Goal: Task Accomplishment & Management: Use online tool/utility

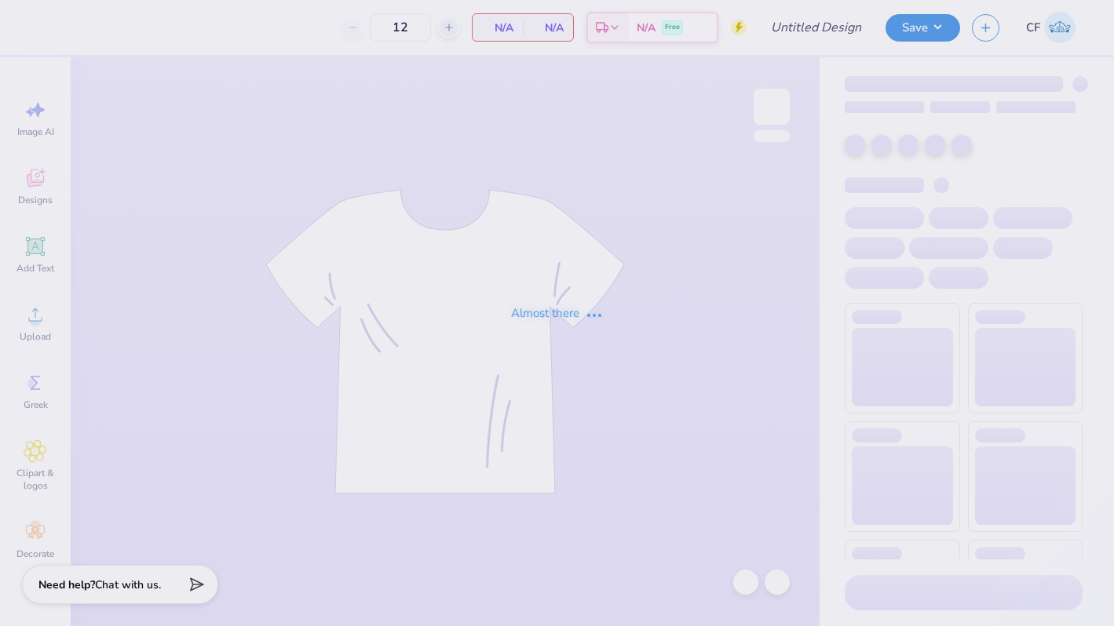
type input "ADPi Hoco Sweatshirt"
type input "50"
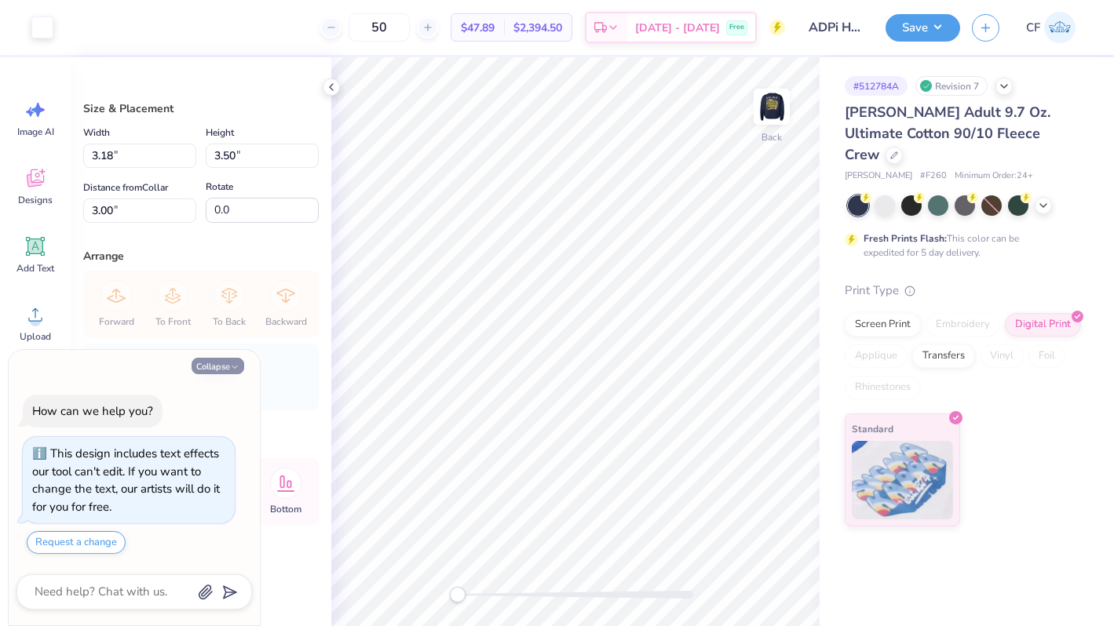
click at [217, 369] on button "Collapse" at bounding box center [217, 366] width 53 height 16
type textarea "x"
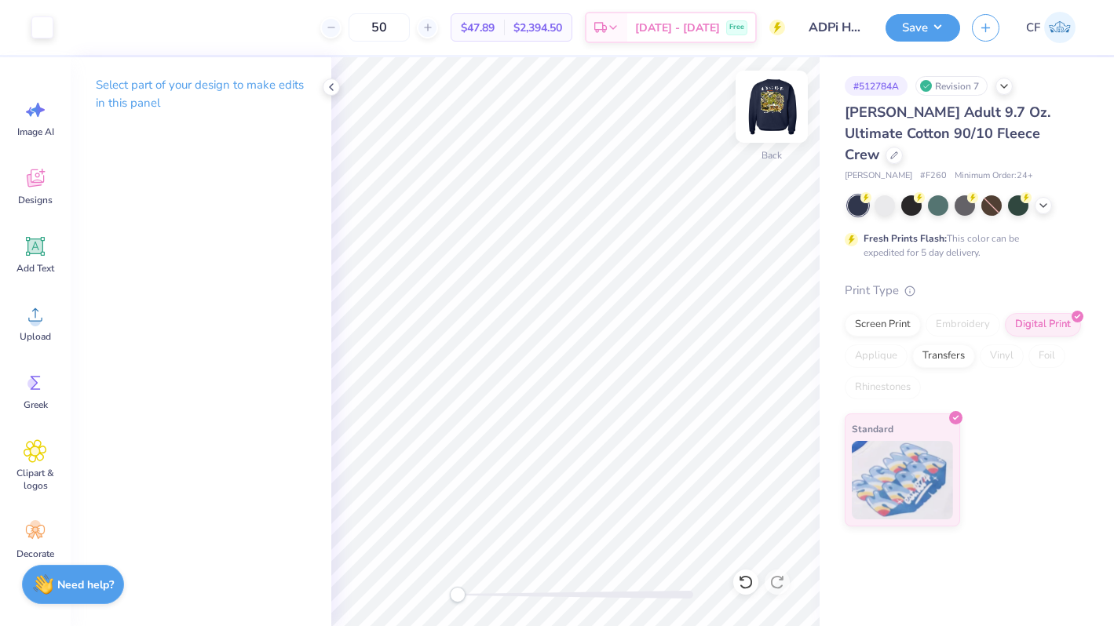
click at [788, 115] on img at bounding box center [771, 106] width 63 height 63
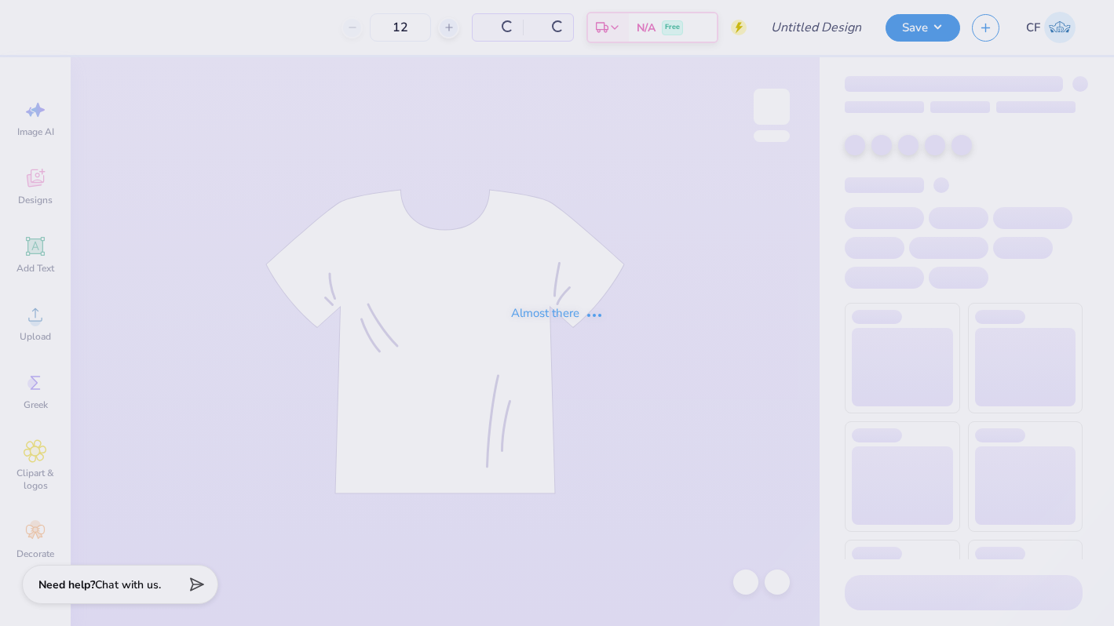
type input "ADPi Hoco Sweatshirt"
type input "50"
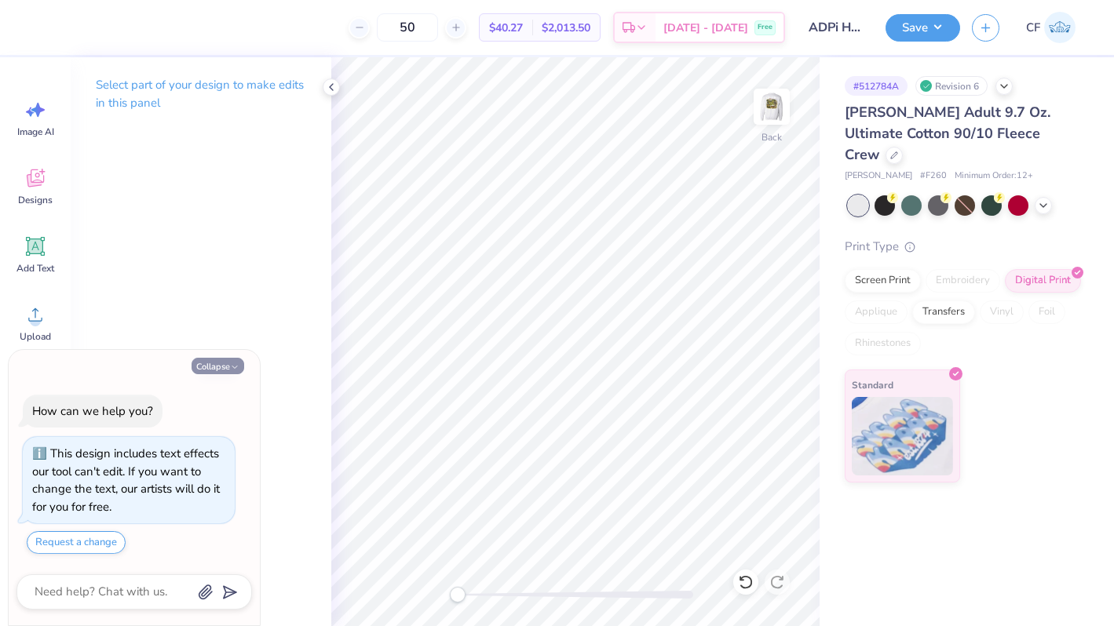
click at [229, 365] on button "Collapse" at bounding box center [217, 366] width 53 height 16
type textarea "x"
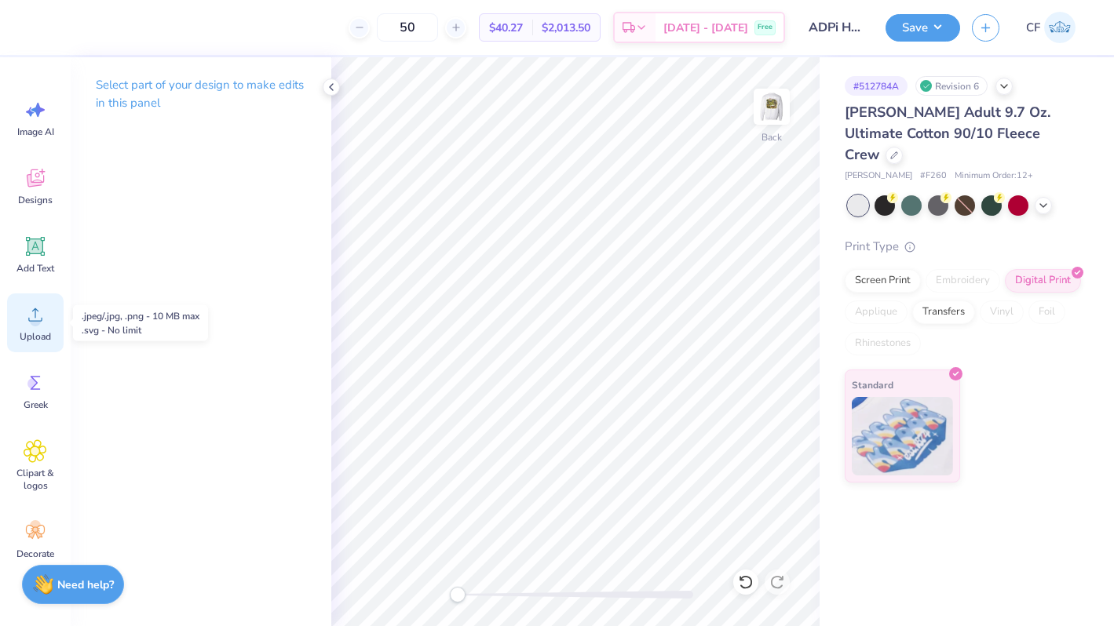
click at [30, 322] on icon at bounding box center [36, 315] width 24 height 24
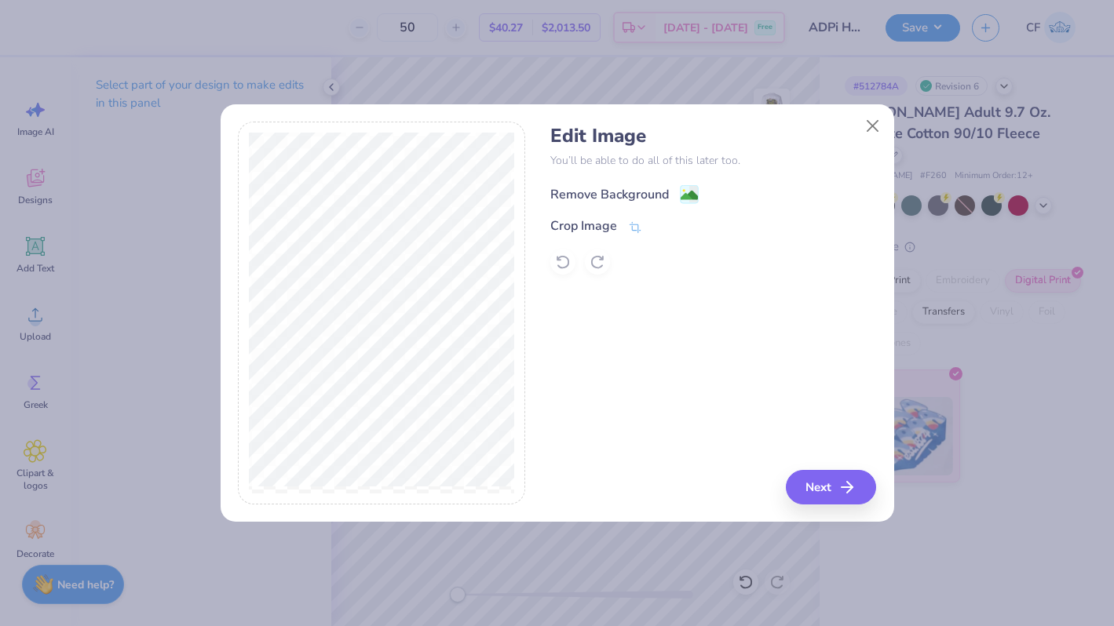
click at [606, 189] on div "Remove Background" at bounding box center [609, 194] width 119 height 19
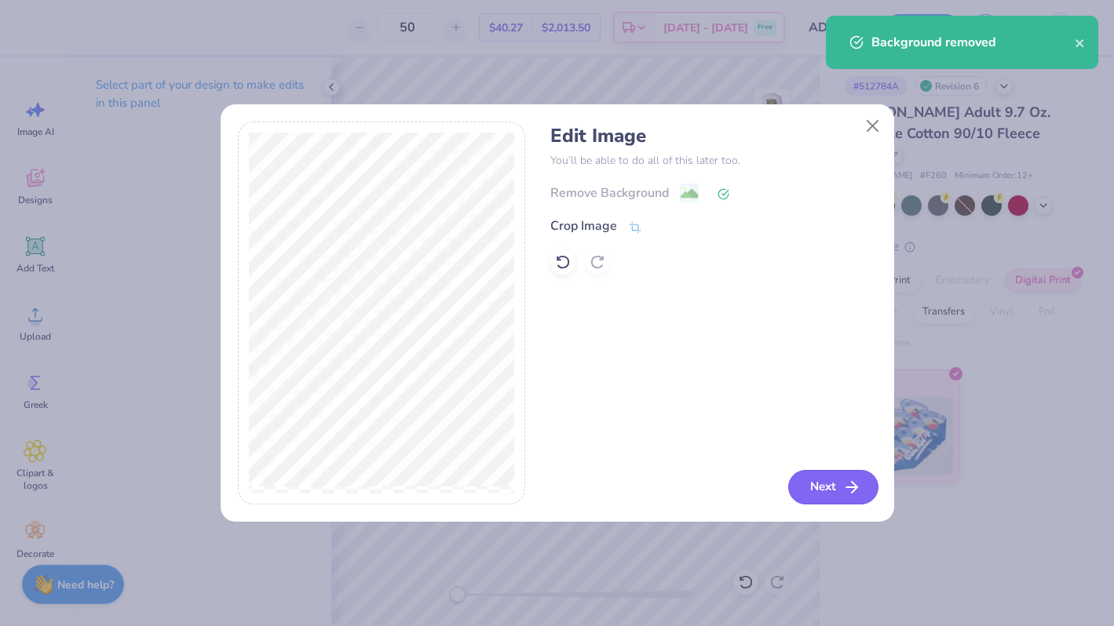
click at [842, 487] on icon "button" at bounding box center [851, 487] width 19 height 19
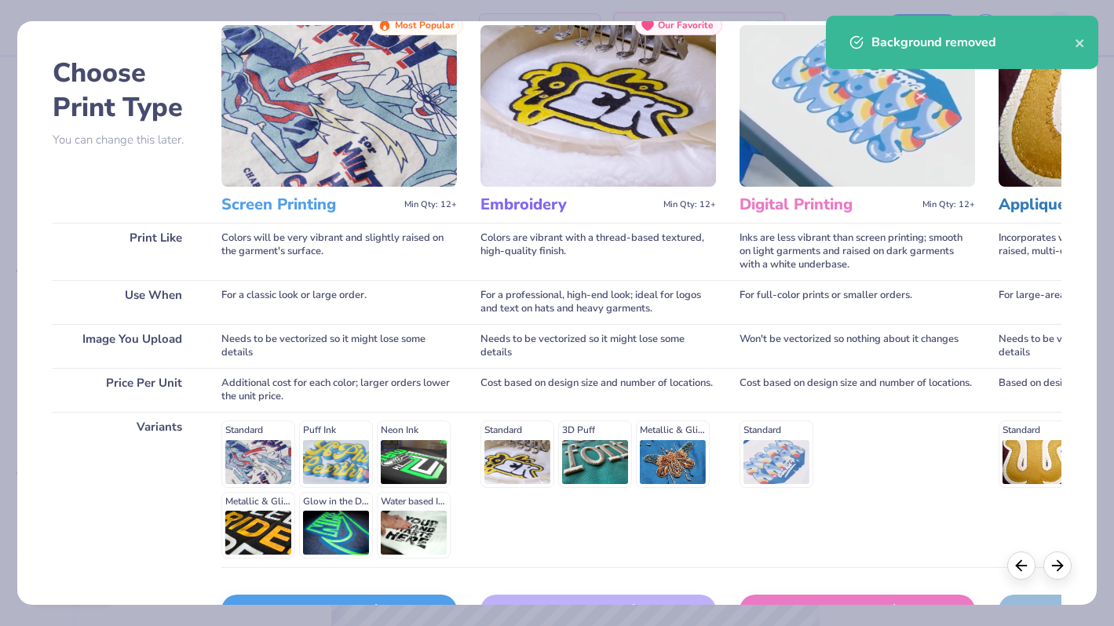
scroll to position [156, 0]
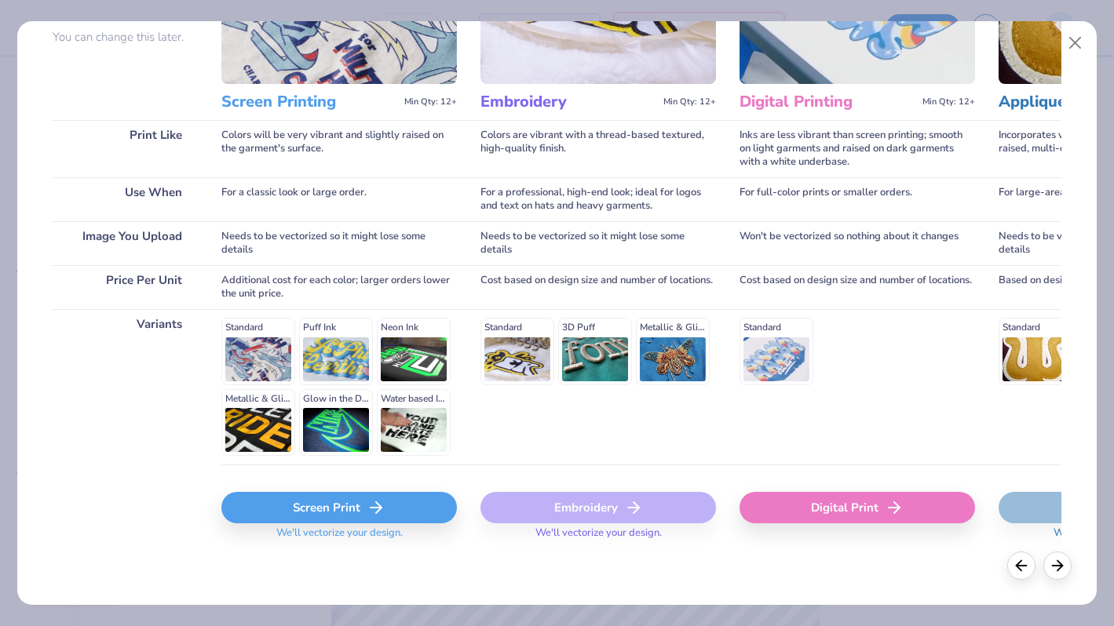
click at [904, 502] on div "Digital Print" at bounding box center [856, 507] width 235 height 31
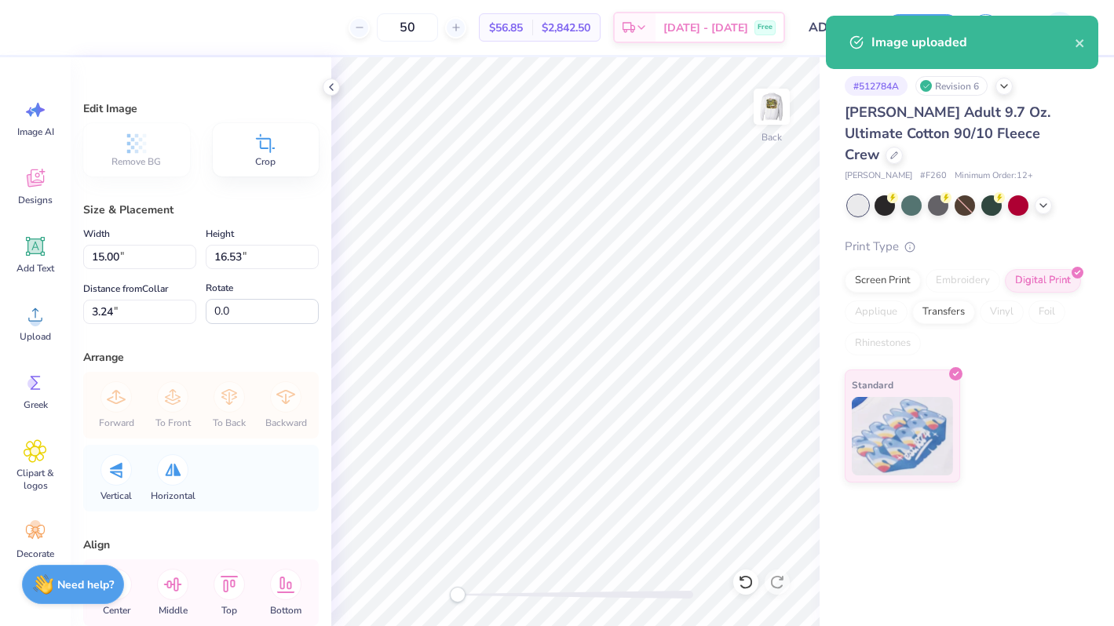
type input "5.70"
type input "6.28"
type input "13.48"
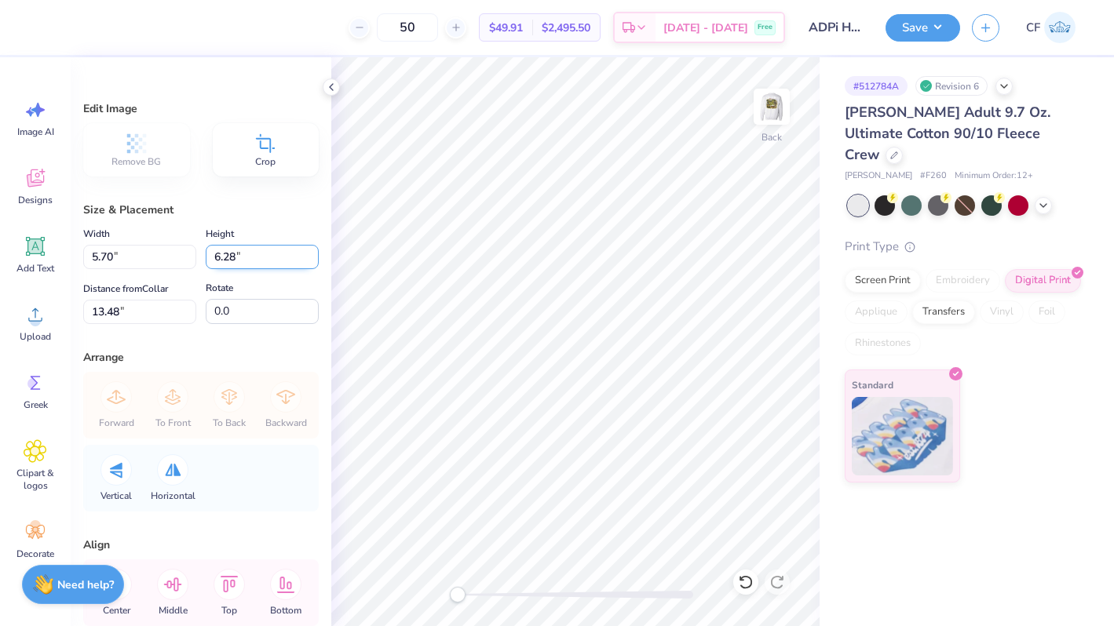
click at [215, 256] on input "6.28" at bounding box center [262, 257] width 113 height 24
type input "3.5"
type input "3.18"
type input "3.50"
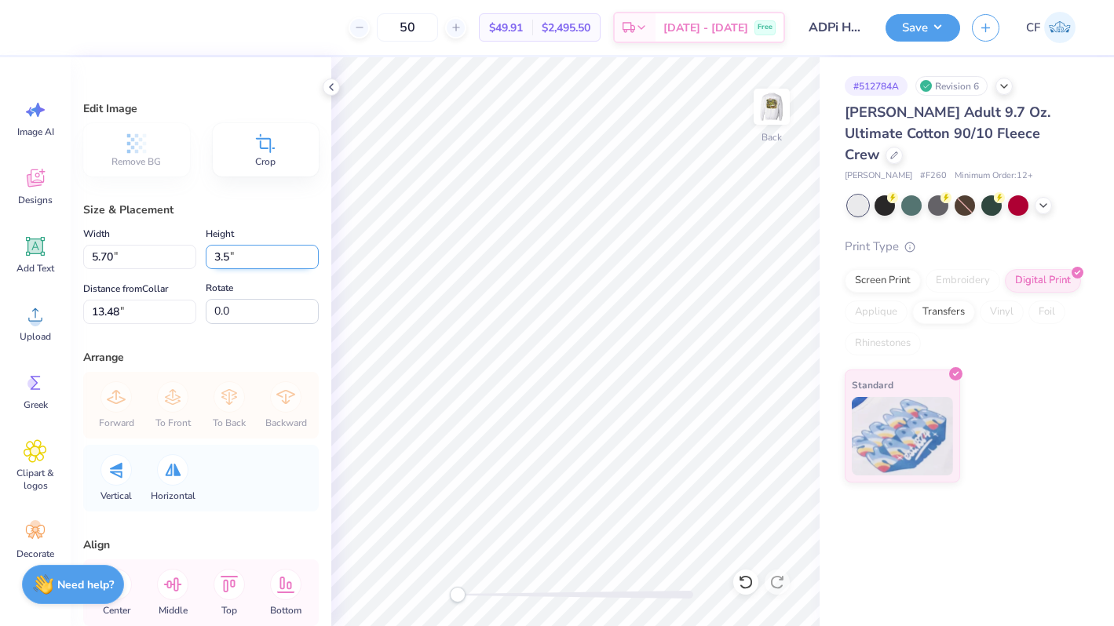
type input "14.87"
click at [772, 120] on img at bounding box center [771, 106] width 63 height 63
click at [1041, 198] on icon at bounding box center [1043, 204] width 13 height 13
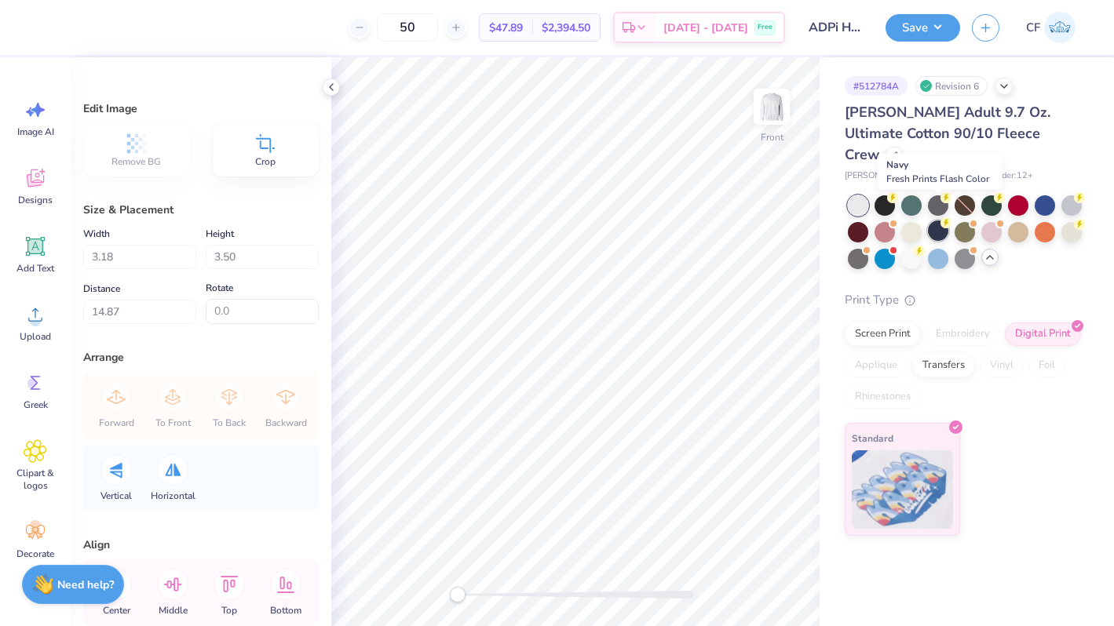
click at [936, 221] on div at bounding box center [938, 231] width 20 height 20
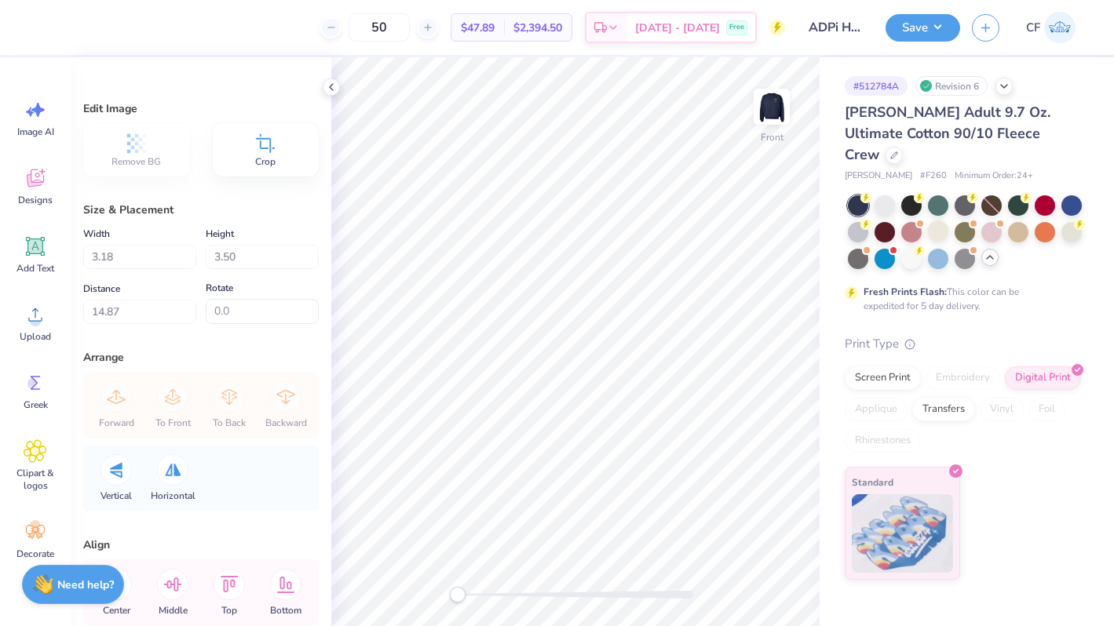
type input "13.20"
type input "15.01"
type input "3.00"
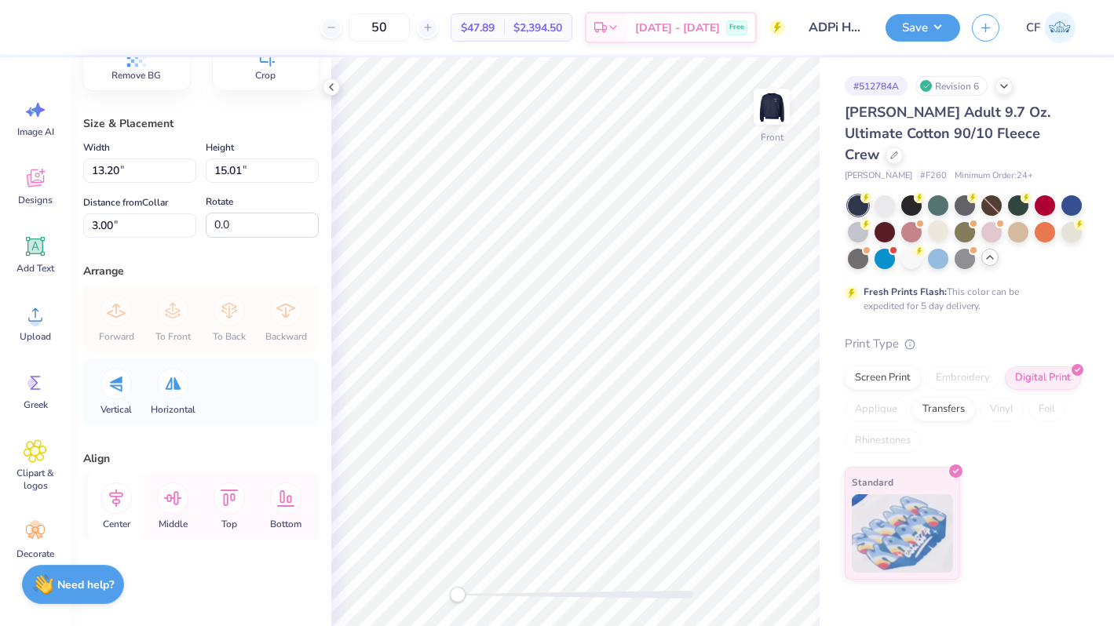
click at [121, 504] on icon at bounding box center [115, 498] width 31 height 31
click at [939, 27] on button "Save" at bounding box center [922, 25] width 75 height 27
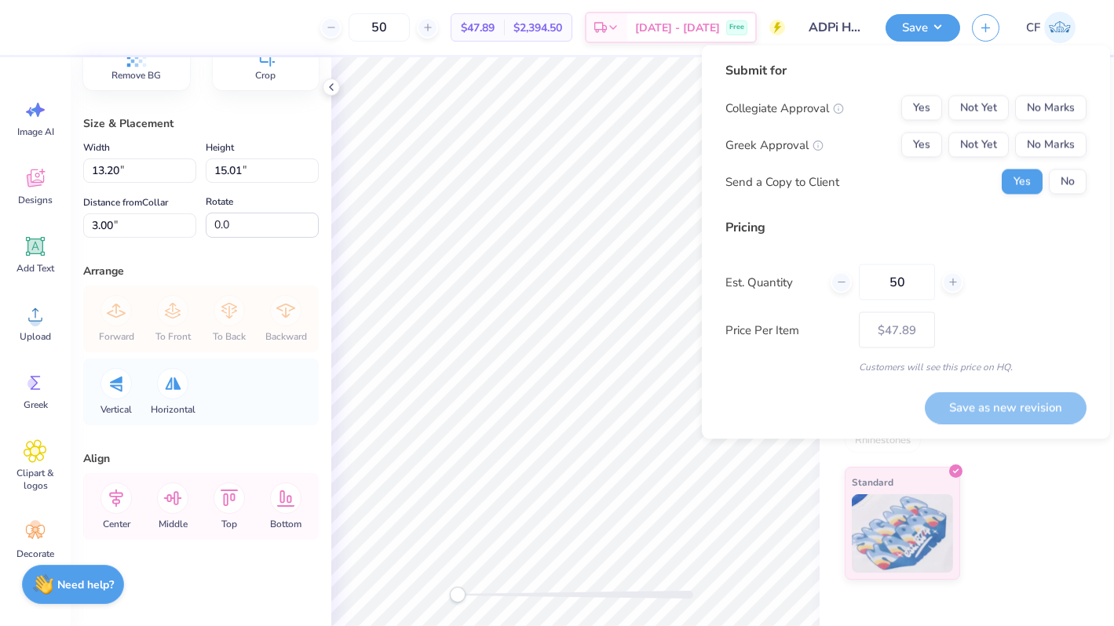
click at [610, 51] on div "50 $47.89 Per Item $2,394.50 Total Est. Delivery Oct 10 - 13 Free" at bounding box center [414, 27] width 742 height 55
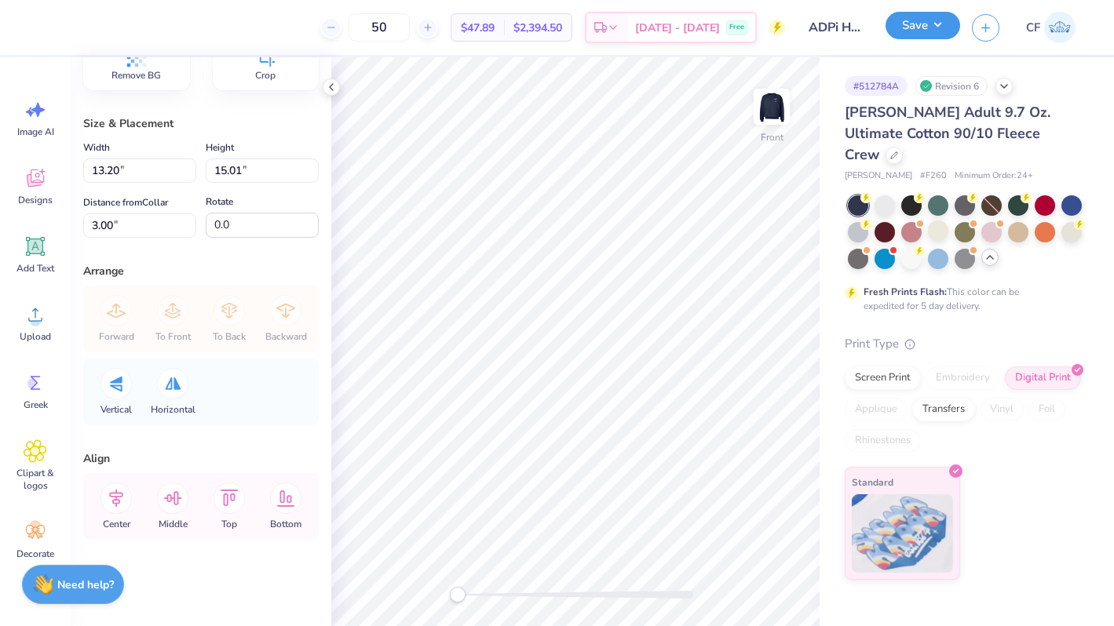
click at [932, 23] on button "Save" at bounding box center [922, 25] width 75 height 27
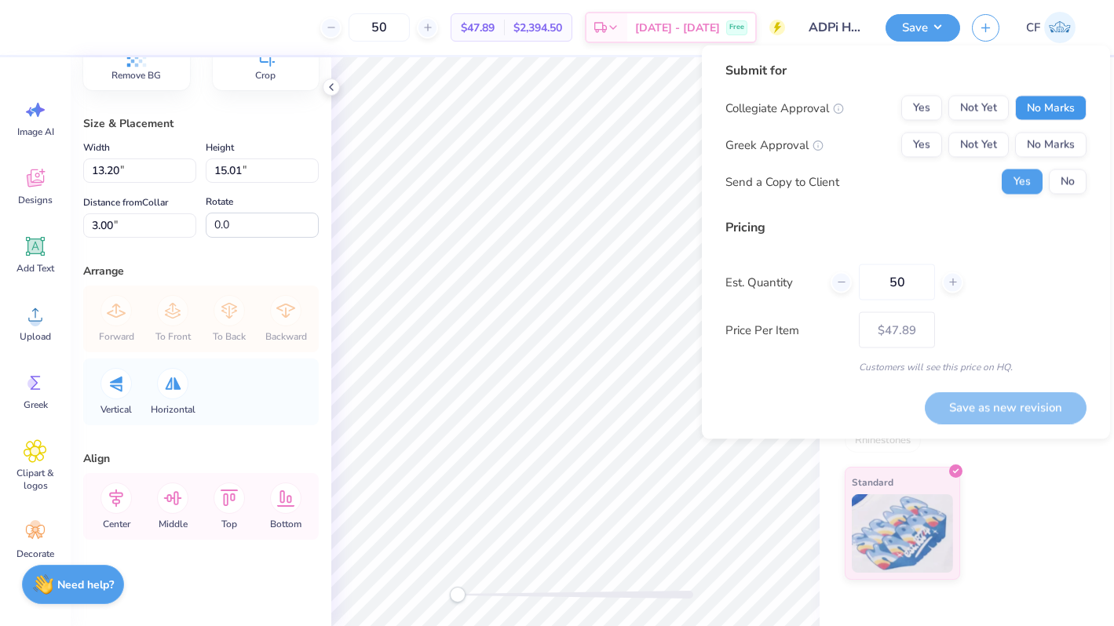
click at [1033, 112] on button "No Marks" at bounding box center [1050, 108] width 71 height 25
click at [930, 114] on button "Yes" at bounding box center [921, 108] width 41 height 25
click at [919, 148] on button "Yes" at bounding box center [921, 145] width 41 height 25
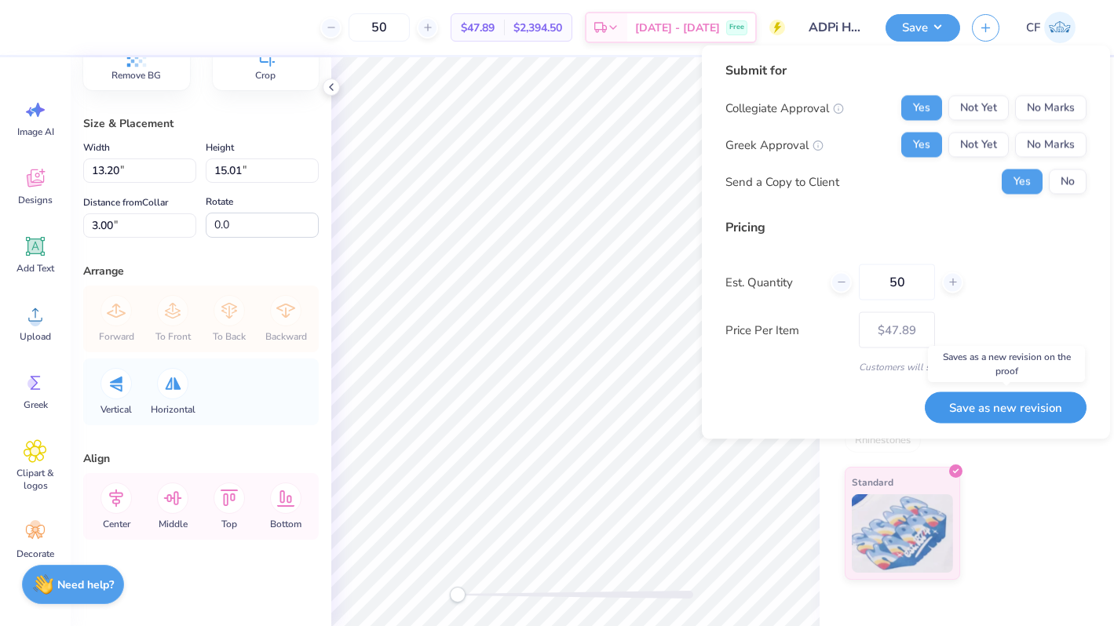
click at [1043, 403] on button "Save as new revision" at bounding box center [1006, 408] width 162 height 32
type input "$47.89"
